Goal: Task Accomplishment & Management: Use online tool/utility

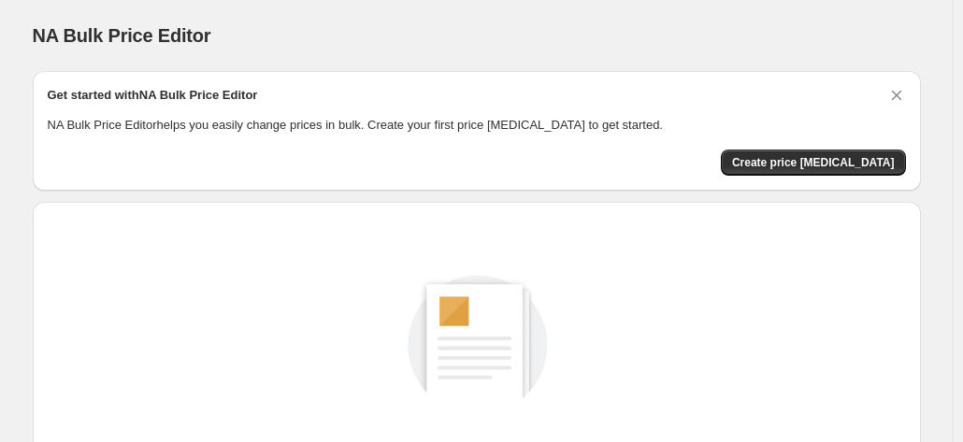
scroll to position [218, 0]
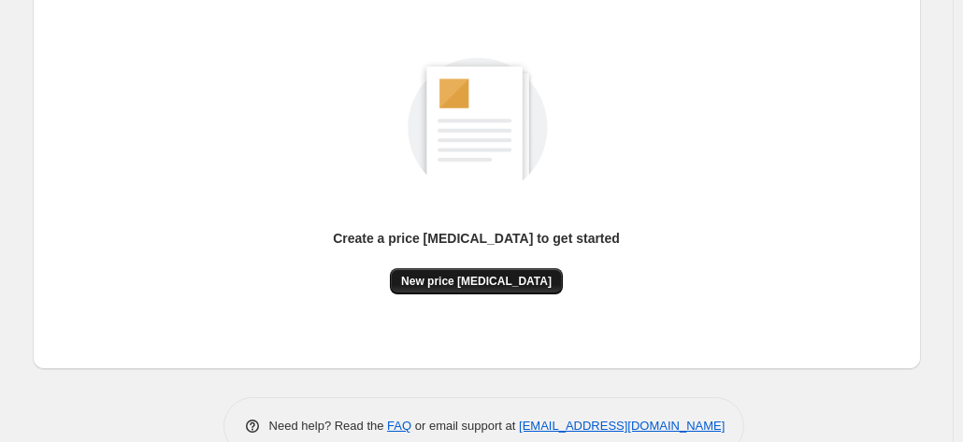
click at [520, 279] on span "New price change job" at bounding box center [476, 281] width 150 height 15
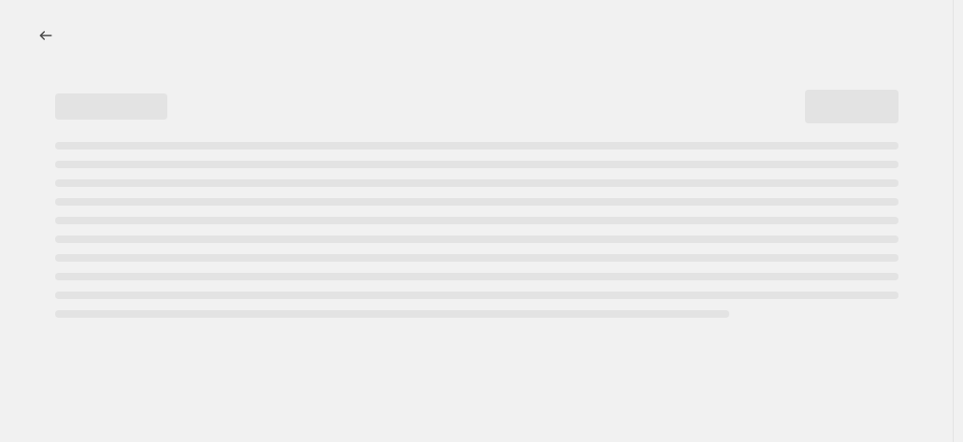
select select "percentage"
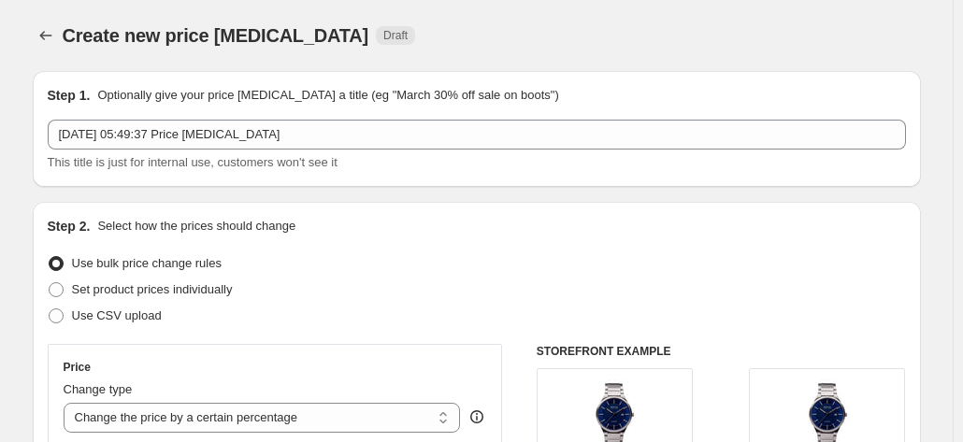
scroll to position [128, 0]
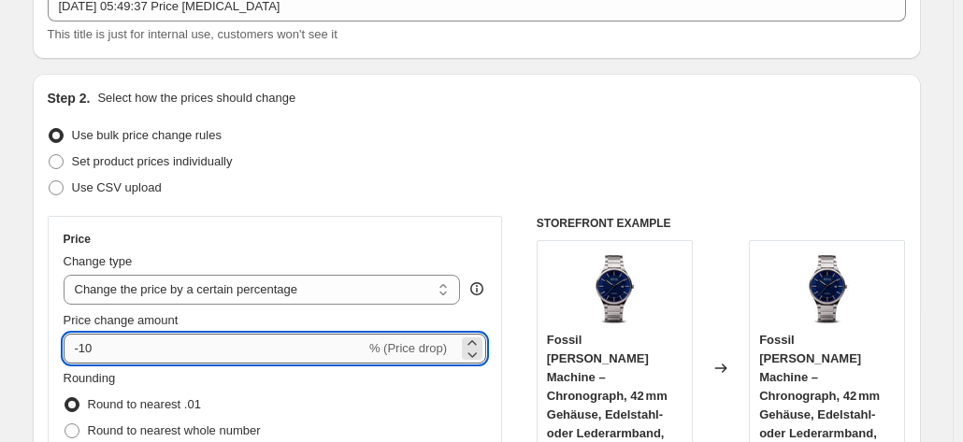
click at [284, 339] on input "-10" at bounding box center [215, 349] width 302 height 30
type input "-1"
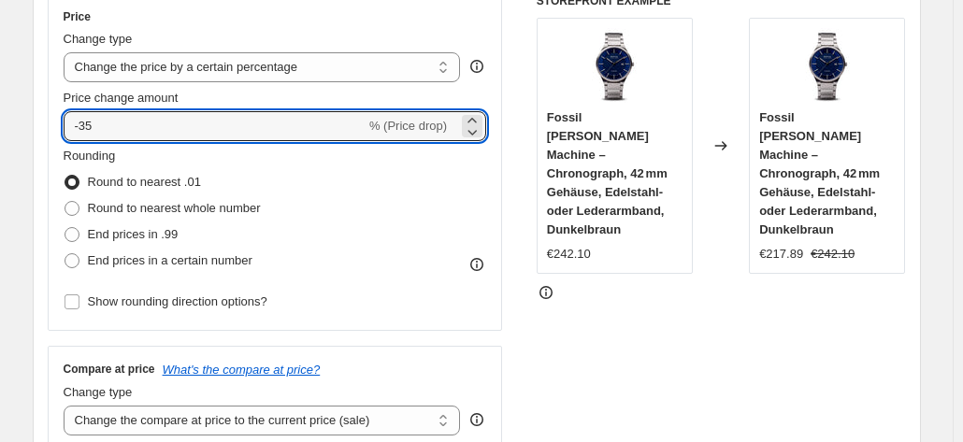
scroll to position [1489, 0]
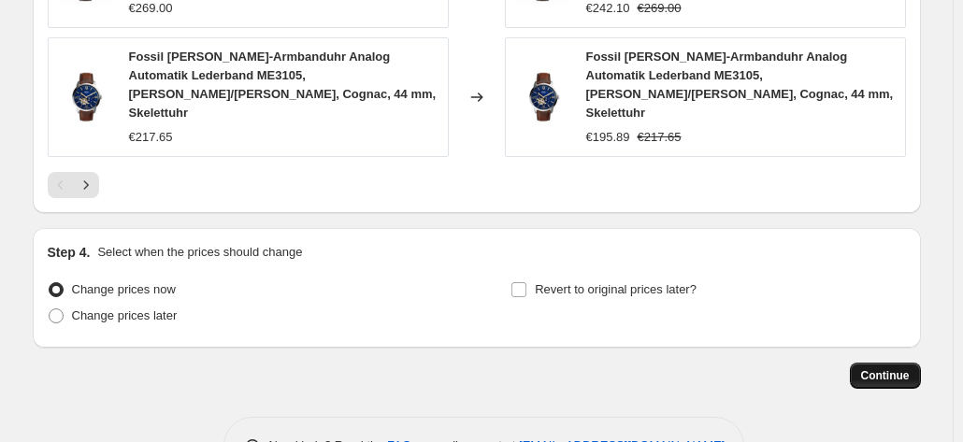
type input "-35"
click at [906, 368] on span "Continue" at bounding box center [885, 375] width 49 height 15
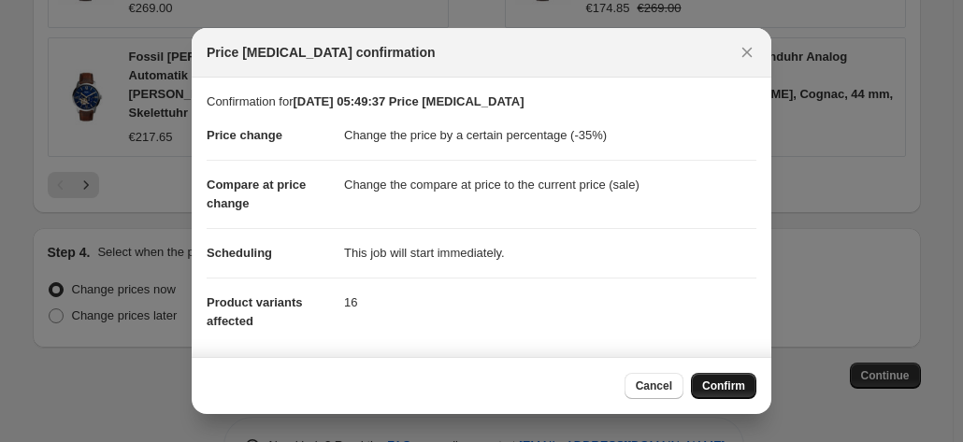
click at [737, 377] on button "Confirm" at bounding box center [723, 386] width 65 height 26
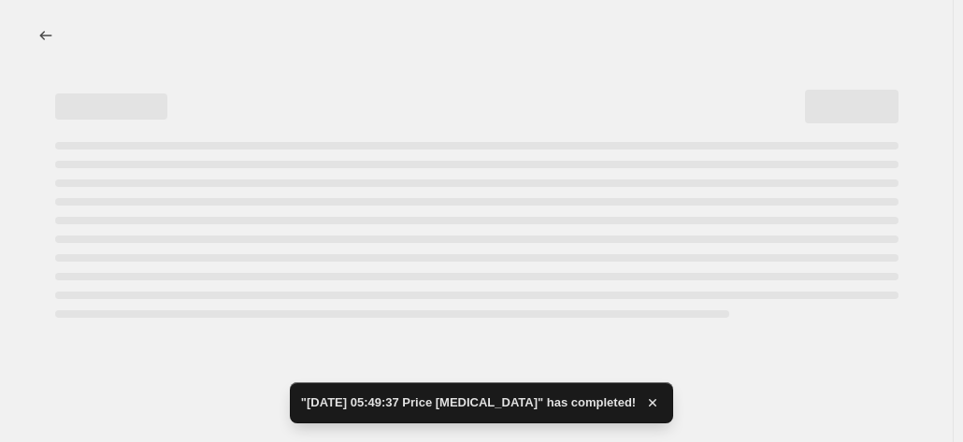
select select "percentage"
